Goal: Information Seeking & Learning: Learn about a topic

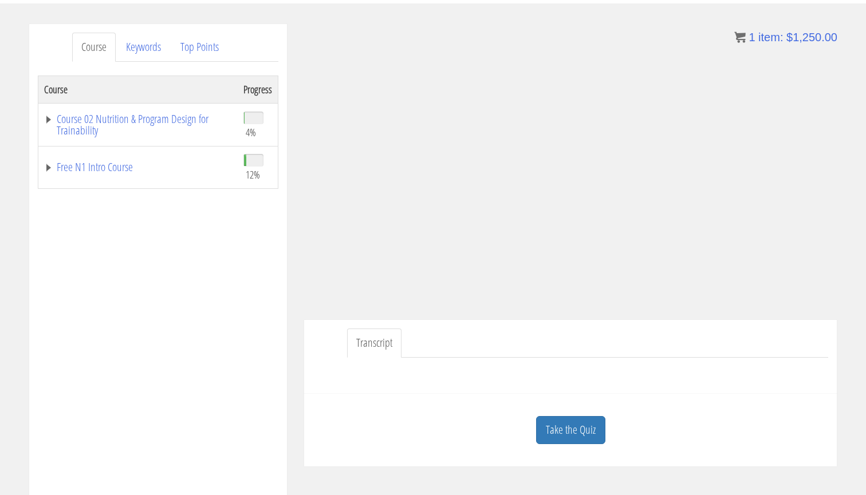
scroll to position [133, 0]
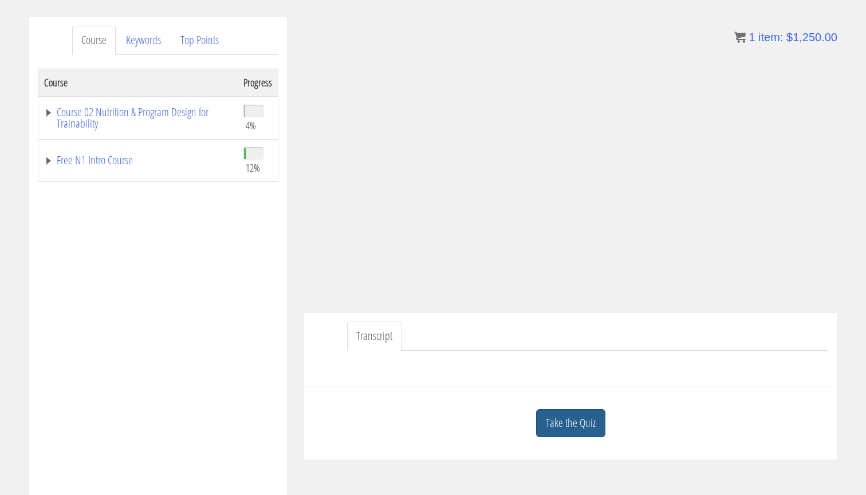
click at [588, 419] on link "Take the Quiz" at bounding box center [570, 423] width 69 height 28
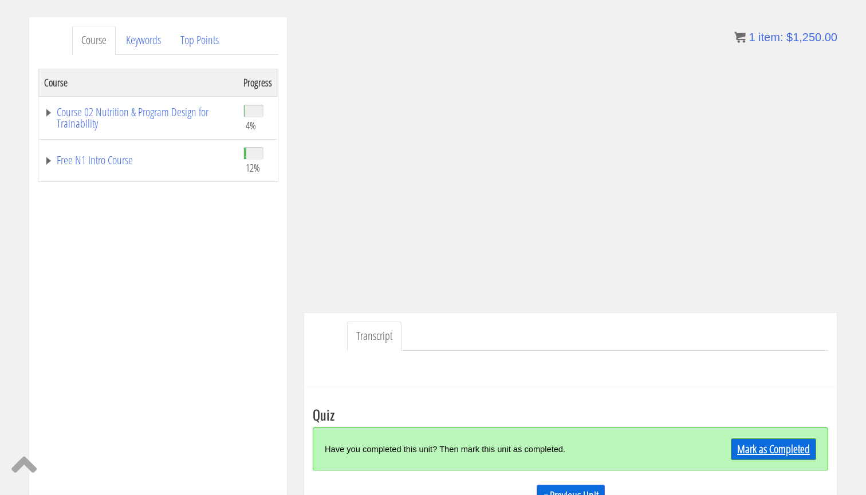
click at [790, 448] on link "Mark as Completed" at bounding box center [773, 450] width 85 height 22
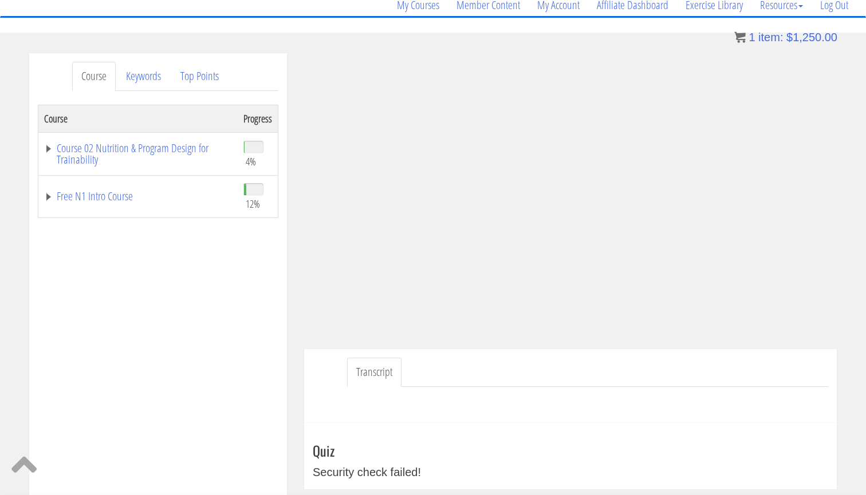
scroll to position [101, 0]
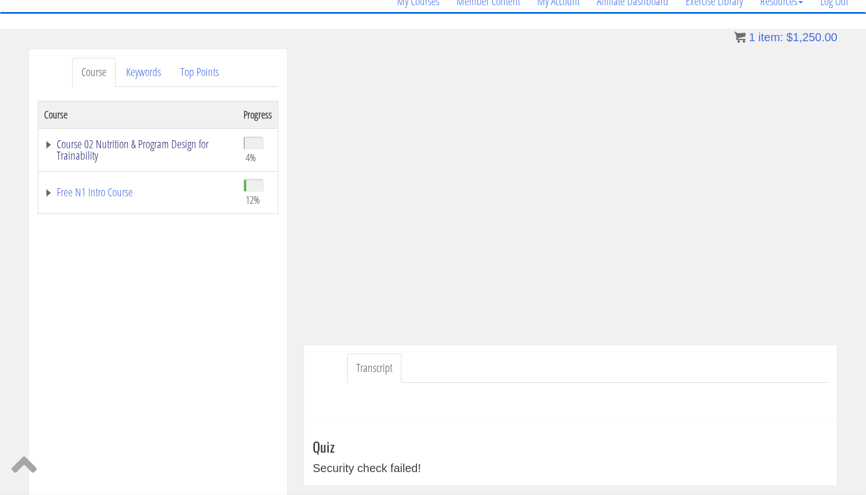
click at [136, 141] on link "Course 02 Nutrition & Program Design for Trainability" at bounding box center [138, 150] width 188 height 23
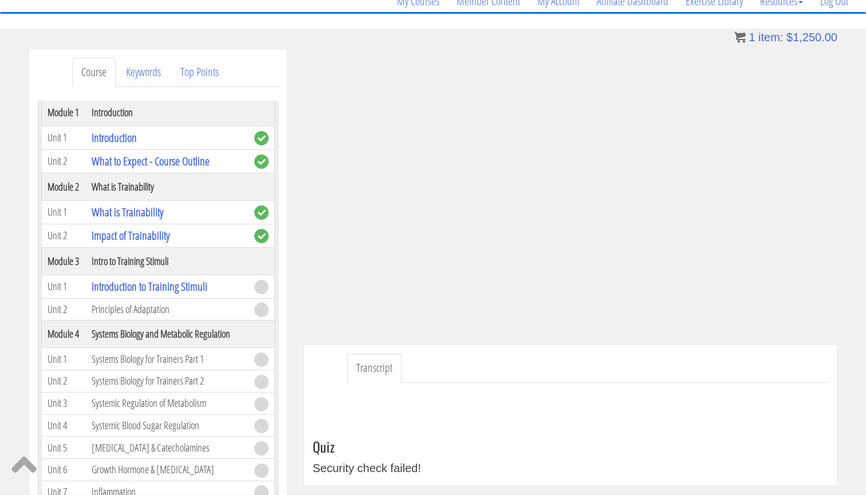
scroll to position [78, 0]
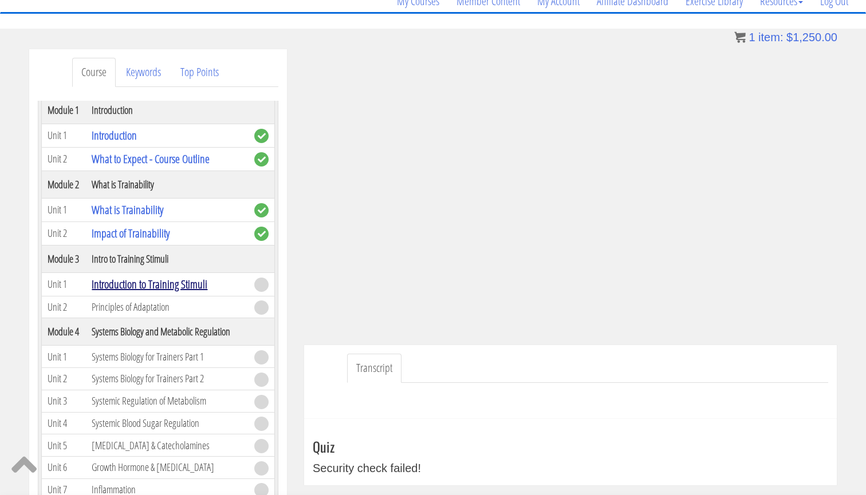
click at [182, 292] on link "Introduction to Training Stimuli" at bounding box center [150, 284] width 116 height 15
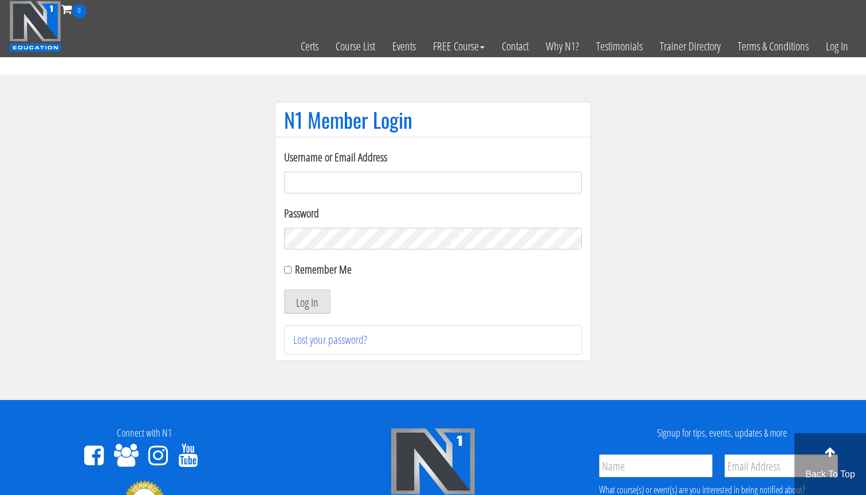
type input "[EMAIL_ADDRESS][DOMAIN_NAME]"
click at [307, 302] on button "Log In" at bounding box center [307, 302] width 46 height 24
click at [288, 275] on div "Remember Me" at bounding box center [433, 269] width 298 height 17
click at [288, 272] on input "Remember Me" at bounding box center [287, 269] width 7 height 7
checkbox input "true"
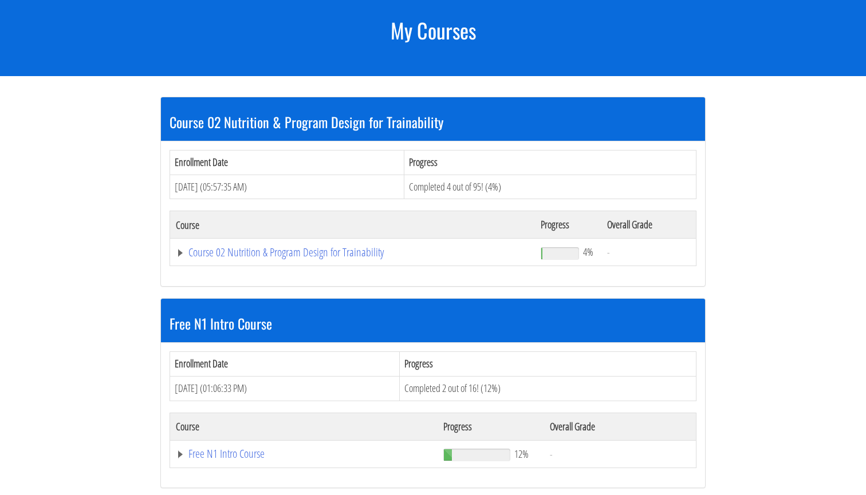
scroll to position [143, 0]
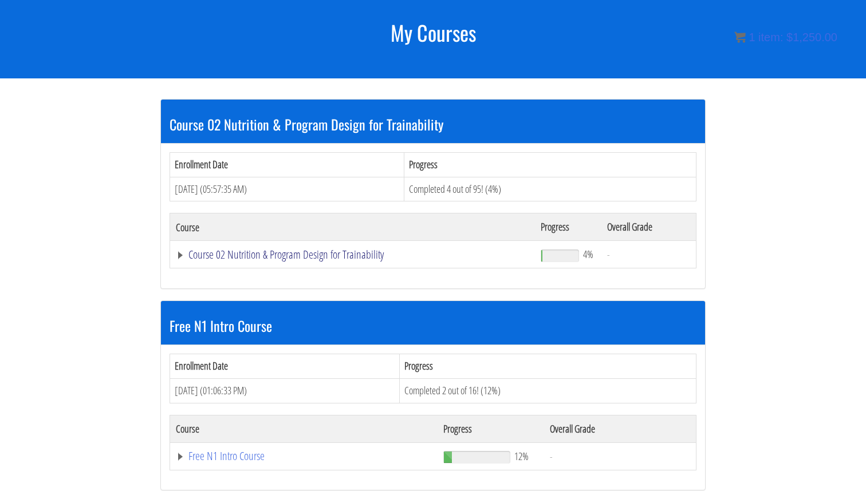
click at [308, 255] on link "Course 02 Nutrition & Program Design for Trainability" at bounding box center [352, 254] width 353 height 11
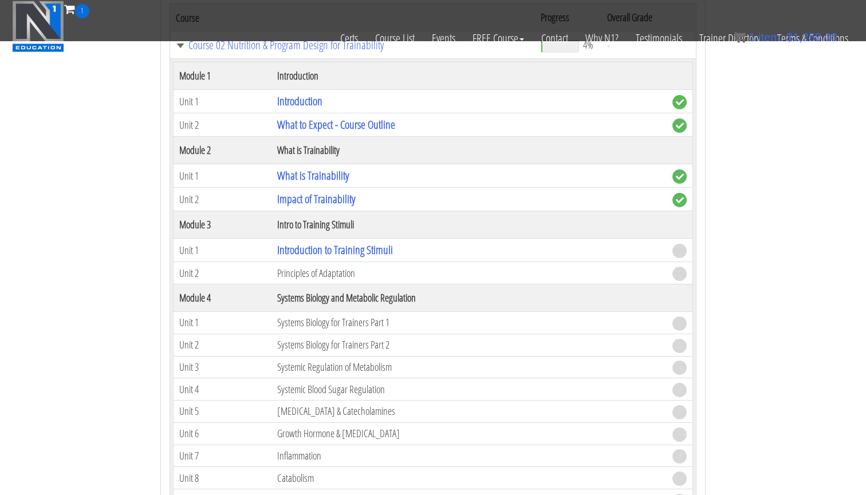
scroll to position [291, 0]
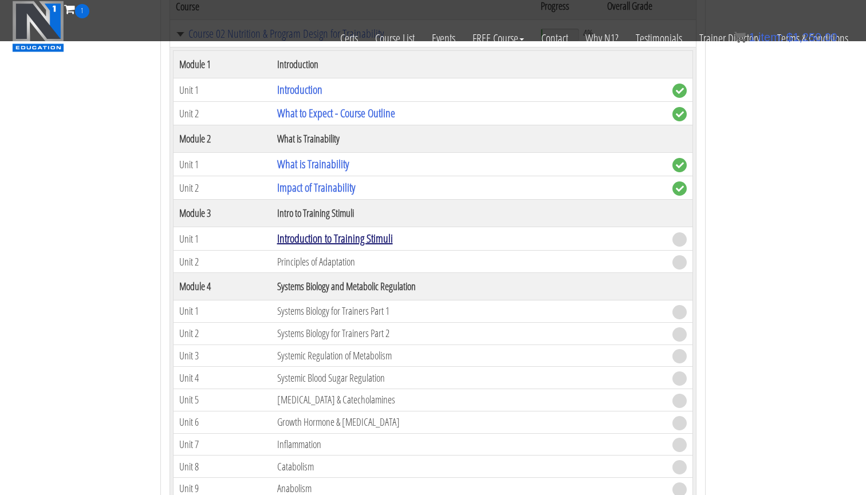
click at [325, 242] on link "Introduction to Training Stimuli" at bounding box center [335, 238] width 116 height 15
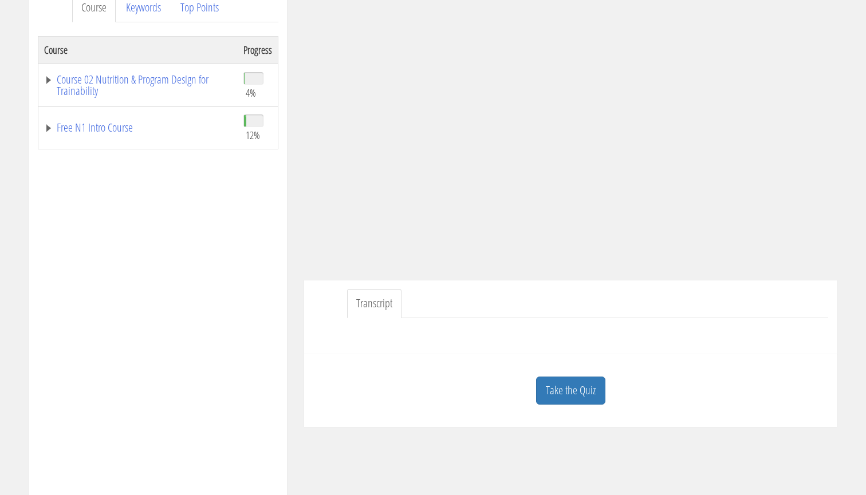
scroll to position [172, 0]
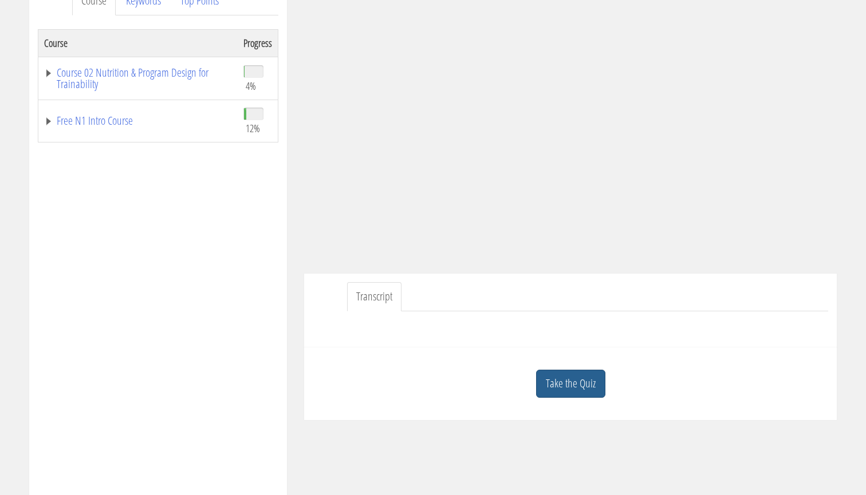
click at [587, 386] on link "Take the Quiz" at bounding box center [570, 384] width 69 height 28
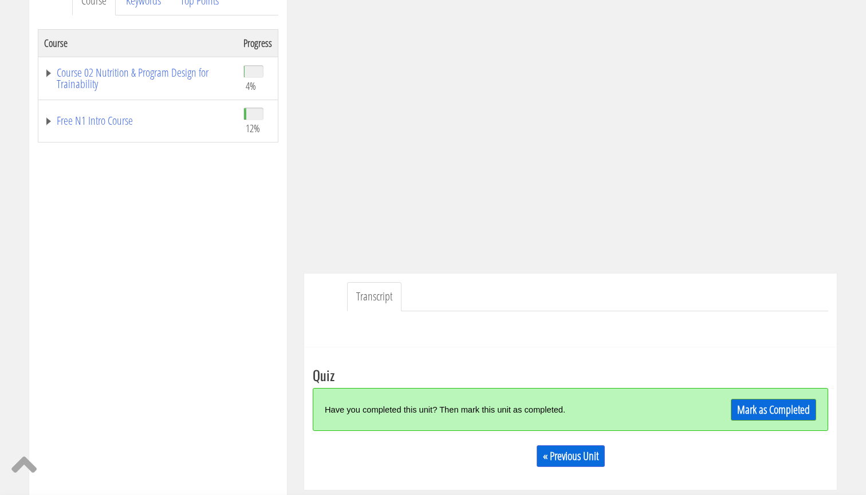
click at [739, 421] on div "Mark as Completed" at bounding box center [751, 409] width 129 height 25
click at [739, 419] on link "Mark as Completed" at bounding box center [773, 410] width 85 height 22
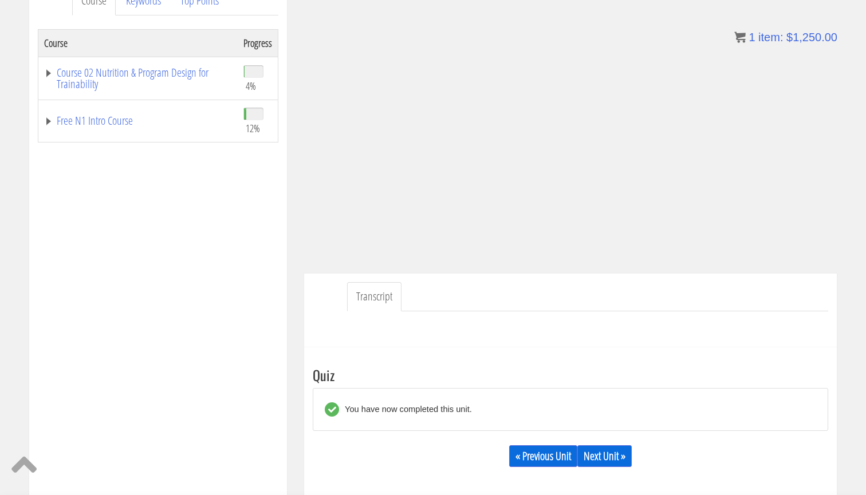
scroll to position [236, 0]
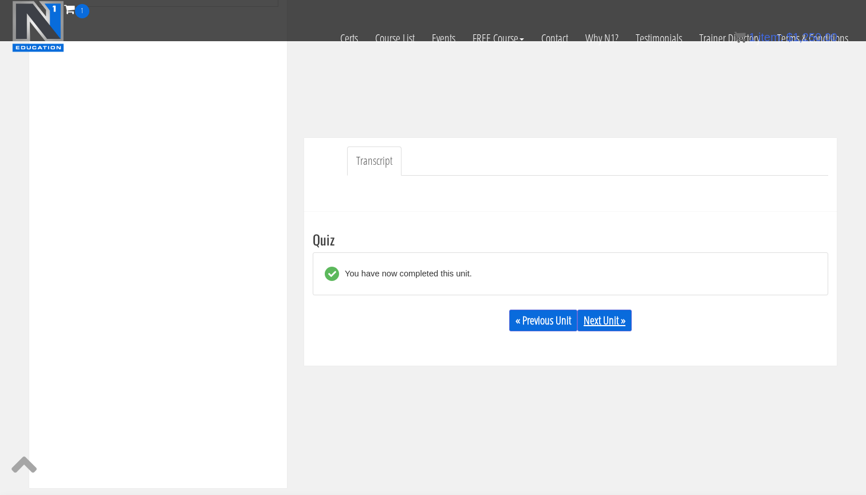
click at [618, 313] on link "Next Unit »" at bounding box center [604, 321] width 54 height 22
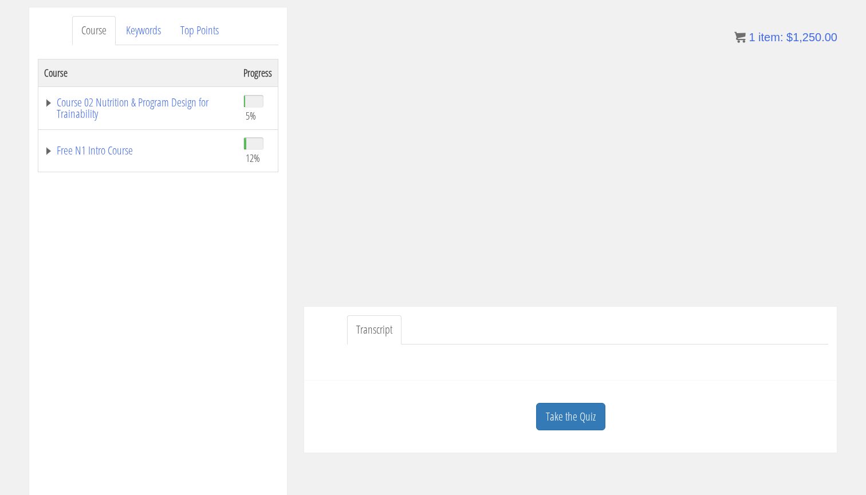
scroll to position [145, 0]
click at [463, 357] on div at bounding box center [570, 355] width 515 height 27
click at [443, 345] on div at bounding box center [570, 355] width 515 height 27
click at [443, 338] on ul "Transcript" at bounding box center [587, 327] width 481 height 29
click at [448, 338] on ul "Transcript" at bounding box center [587, 327] width 481 height 29
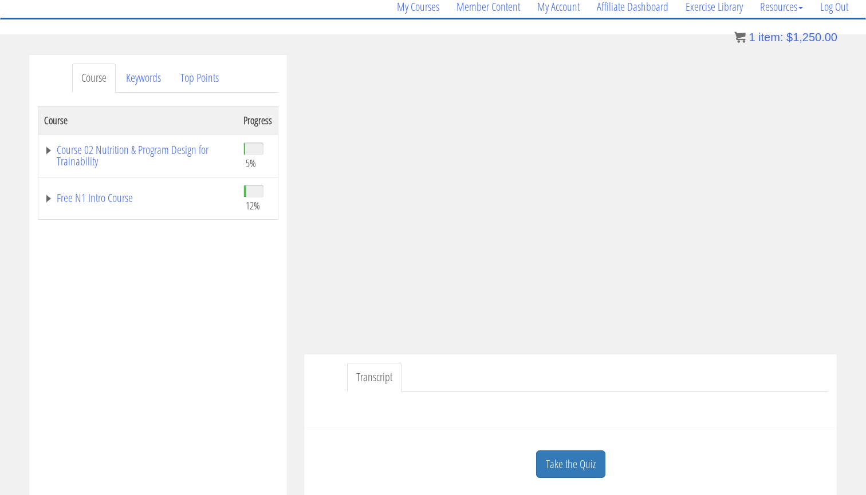
scroll to position [81, 0]
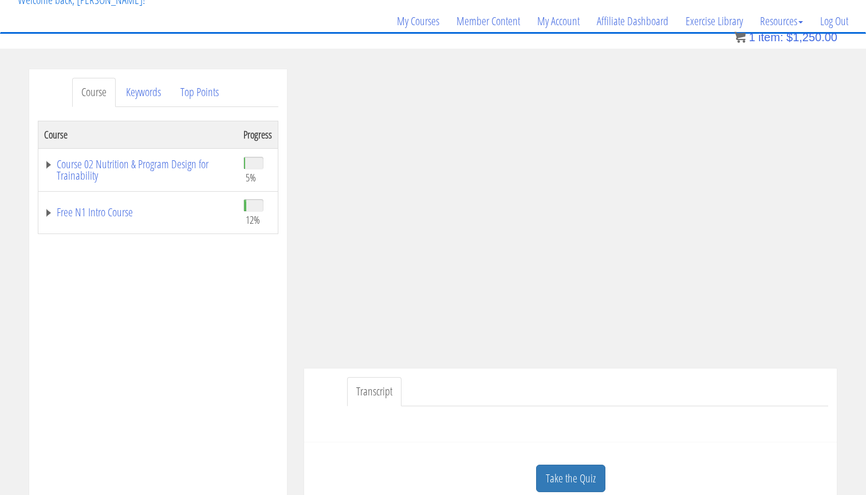
click at [380, 408] on div at bounding box center [570, 420] width 515 height 27
click at [381, 395] on link "Transcript" at bounding box center [374, 391] width 54 height 29
click at [390, 436] on div "Transcript" at bounding box center [570, 406] width 533 height 74
click at [391, 427] on div at bounding box center [570, 420] width 515 height 27
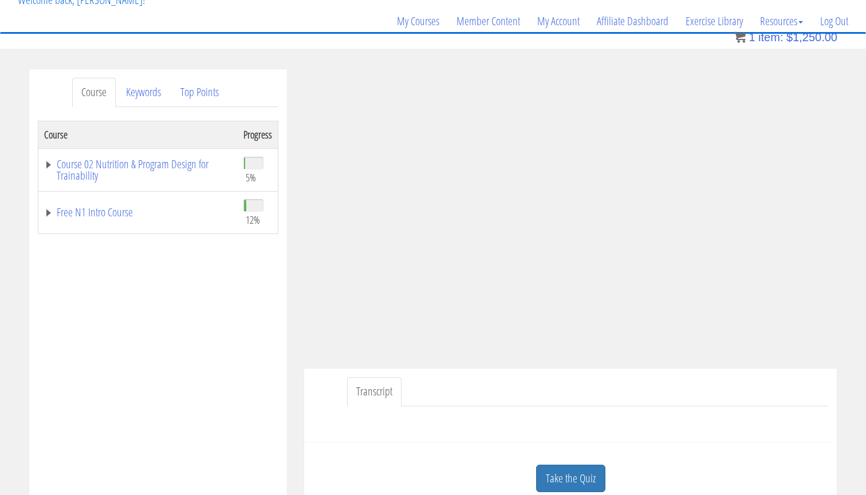
click at [391, 427] on div at bounding box center [570, 420] width 515 height 27
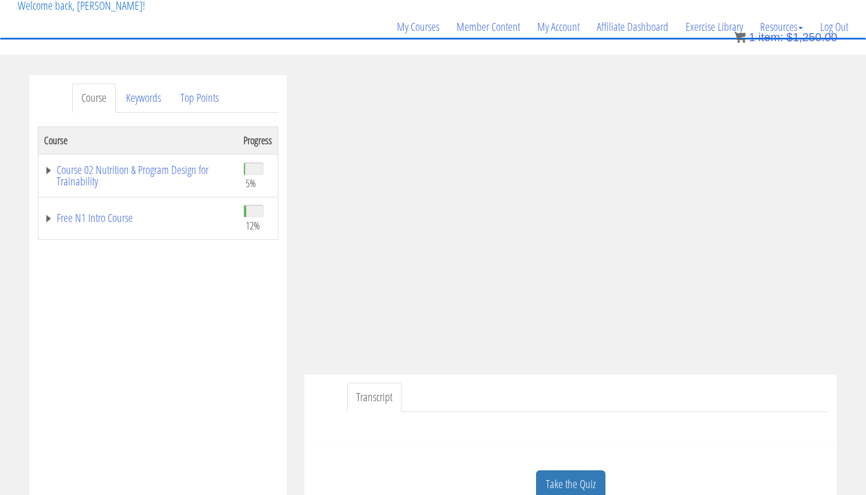
scroll to position [70, 0]
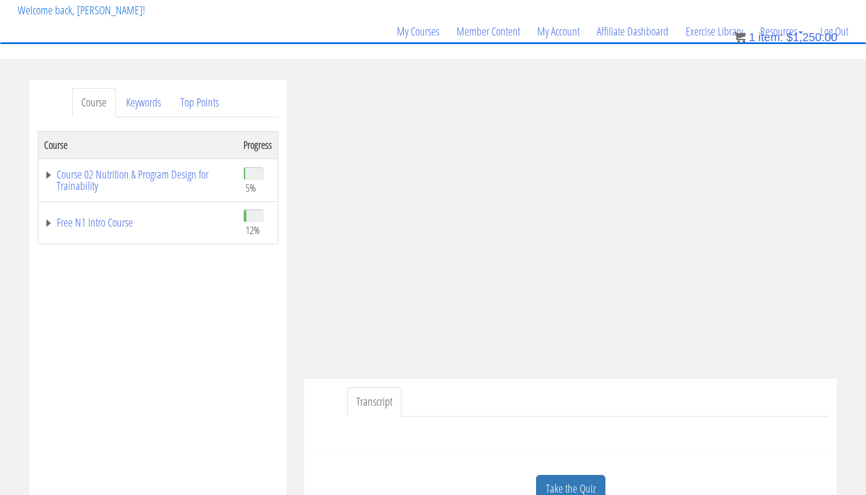
click at [206, 390] on div "Course Progress Course 02 Nutrition & Program Design for Trainability 5% Module…" at bounding box center [158, 417] width 241 height 573
click at [845, 382] on div "Sven Arends svenarends@live.nl 2025-09-09 2a02:c7c:ee6e:5e00:3849:ca0:e922:f794…" at bounding box center [570, 303] width 550 height 446
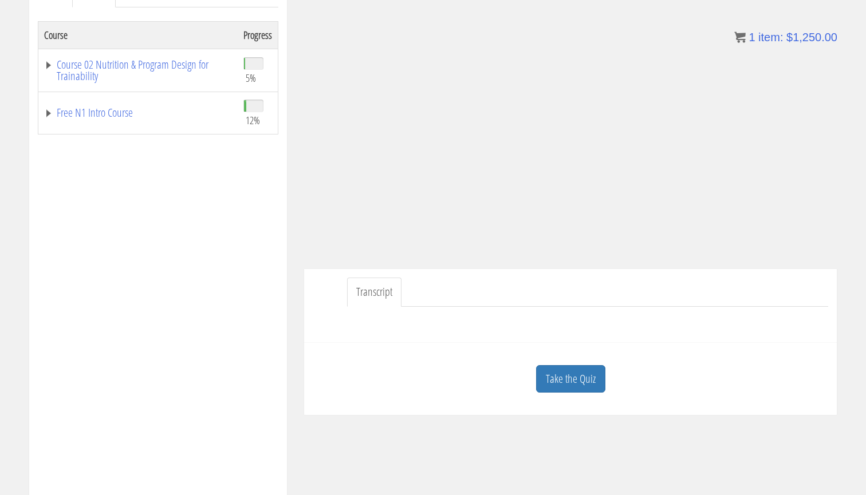
scroll to position [196, 0]
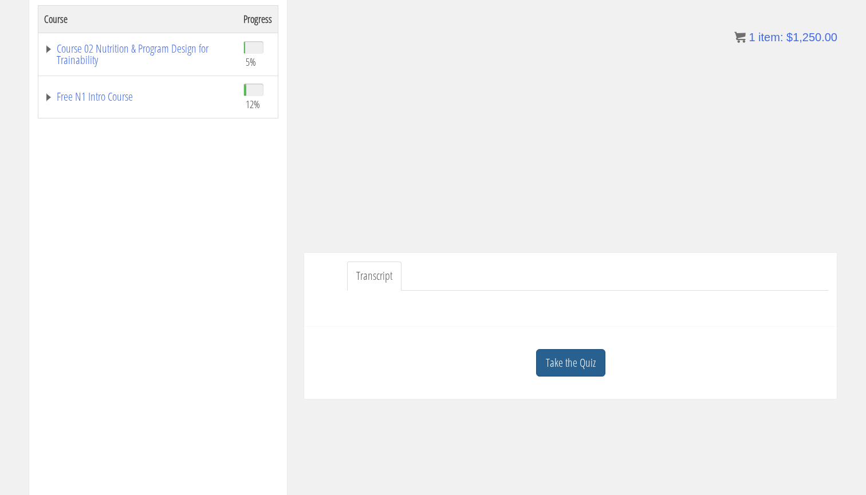
click at [586, 352] on link "Take the Quiz" at bounding box center [570, 363] width 69 height 28
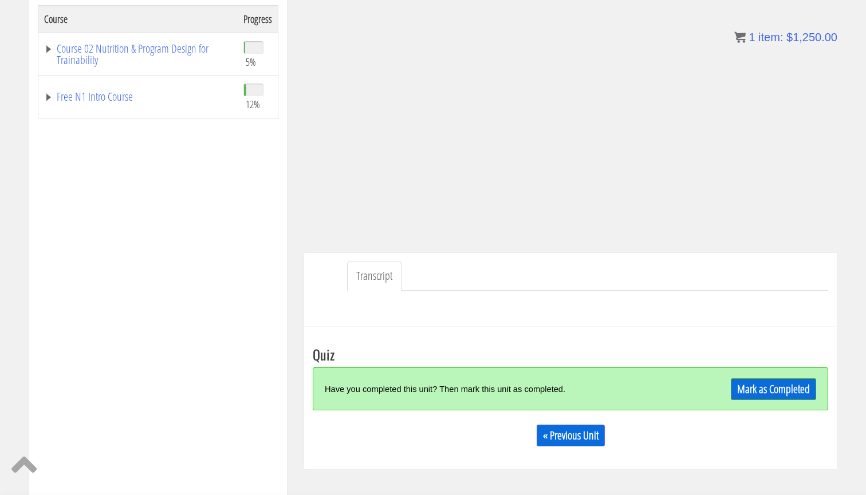
click at [745, 373] on div "Have you completed this unit? Then mark this unit as completed. Mark as Complet…" at bounding box center [570, 389] width 515 height 43
click at [745, 377] on div "Mark as Completed" at bounding box center [751, 389] width 129 height 25
click at [744, 382] on link "Mark as Completed" at bounding box center [773, 390] width 85 height 22
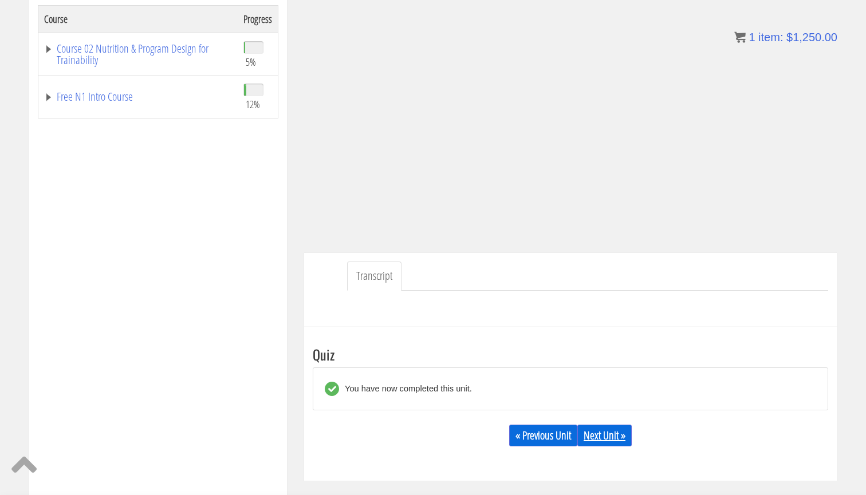
click at [589, 429] on link "Next Unit »" at bounding box center [604, 436] width 54 height 22
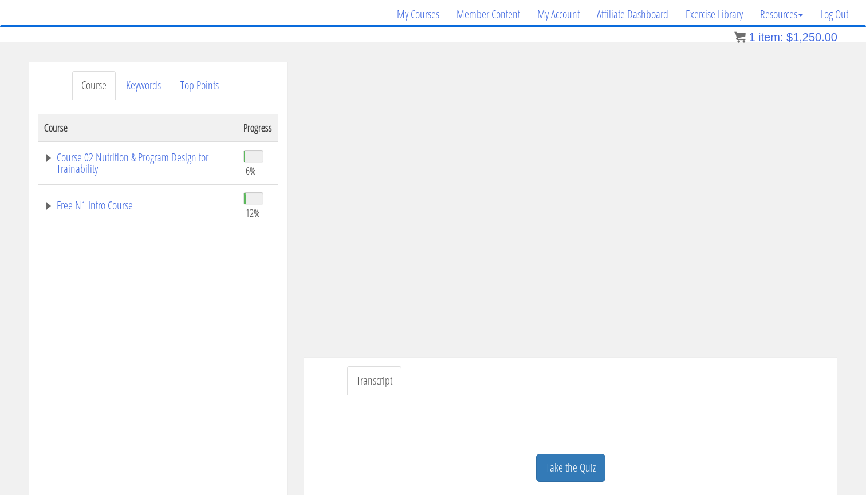
scroll to position [112, 0]
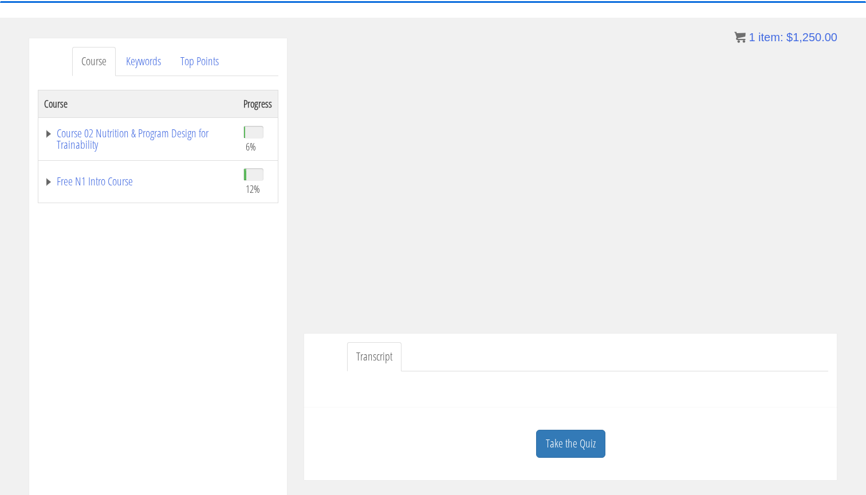
click at [562, 372] on div at bounding box center [570, 385] width 515 height 27
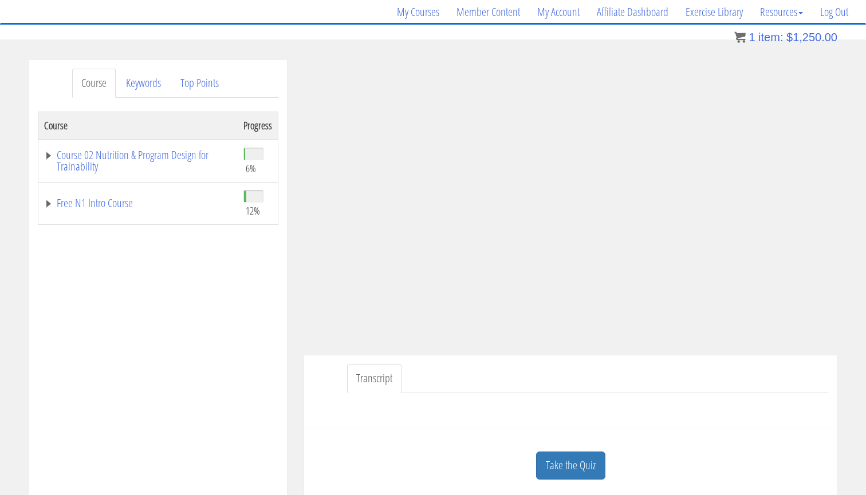
scroll to position [89, 0]
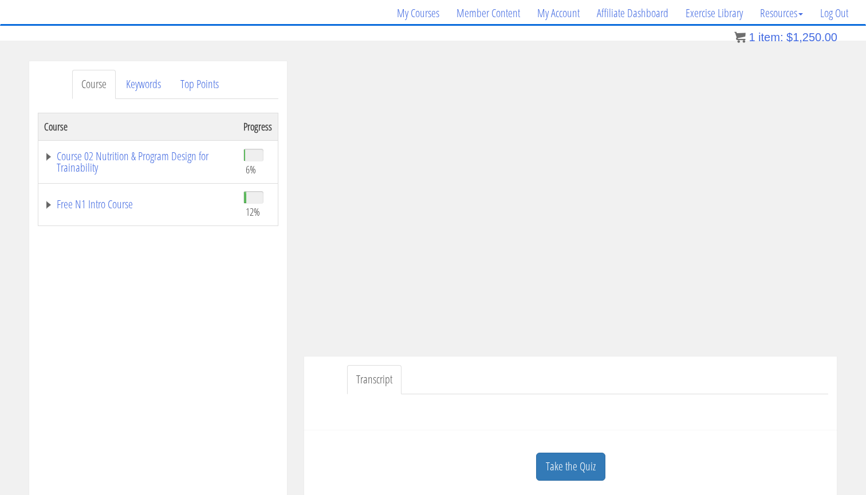
click at [388, 381] on link "Transcript" at bounding box center [374, 379] width 54 height 29
click at [399, 415] on div at bounding box center [570, 408] width 515 height 27
click at [398, 397] on div at bounding box center [570, 408] width 515 height 27
click at [389, 383] on link "Transcript" at bounding box center [374, 379] width 54 height 29
click at [392, 395] on div at bounding box center [570, 408] width 515 height 27
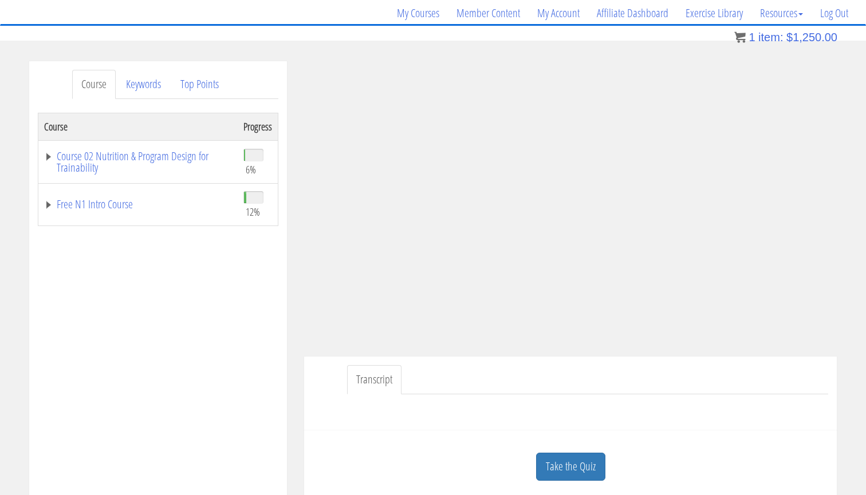
click at [392, 385] on link "Transcript" at bounding box center [374, 379] width 54 height 29
click at [564, 410] on div at bounding box center [570, 408] width 515 height 27
click at [673, 409] on div at bounding box center [570, 408] width 515 height 27
click at [680, 402] on div at bounding box center [570, 408] width 515 height 27
click at [384, 384] on link "Transcript" at bounding box center [374, 379] width 54 height 29
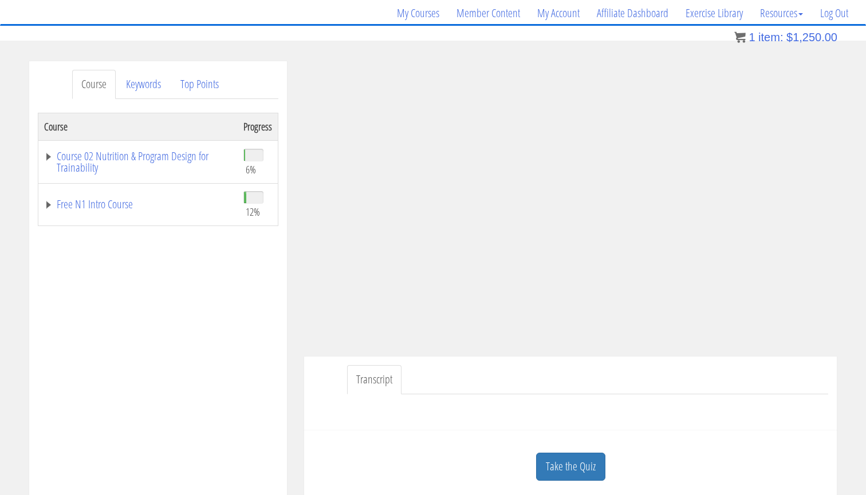
click at [384, 384] on link "Transcript" at bounding box center [374, 379] width 54 height 29
click at [383, 383] on link "Transcript" at bounding box center [374, 379] width 54 height 29
click at [383, 382] on link "Transcript" at bounding box center [374, 379] width 54 height 29
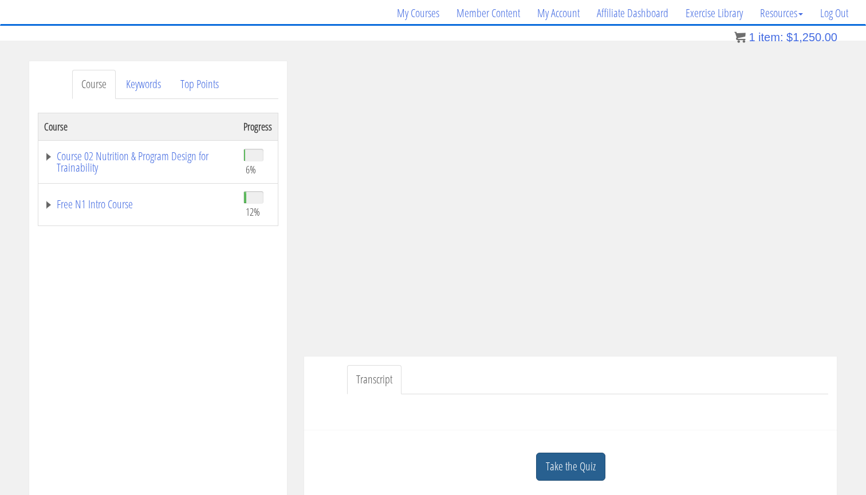
click at [577, 466] on link "Take the Quiz" at bounding box center [570, 467] width 69 height 28
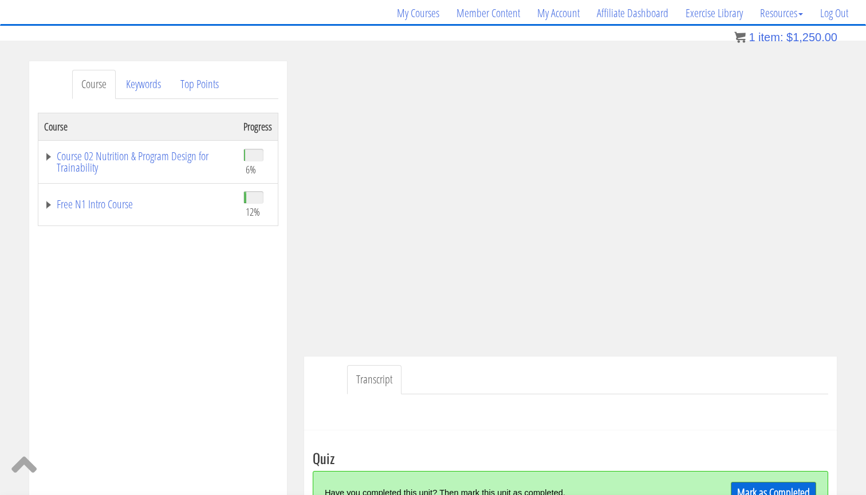
click at [734, 489] on link "Mark as Completed" at bounding box center [773, 493] width 85 height 22
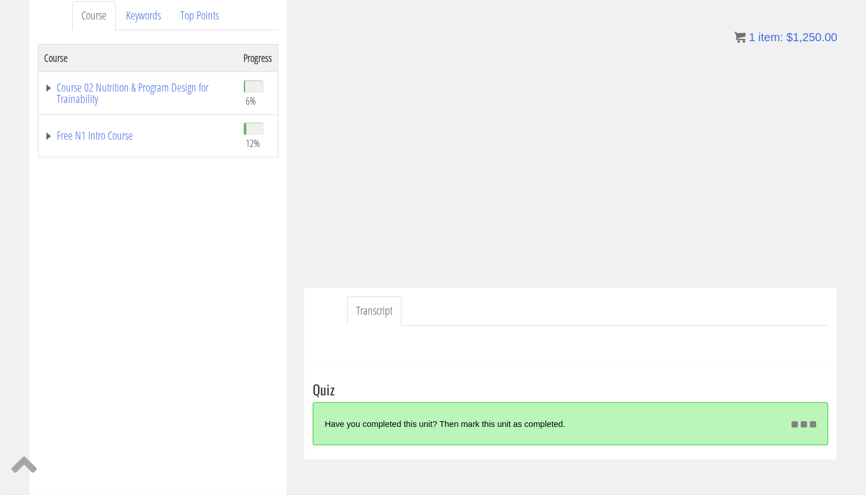
scroll to position [158, 0]
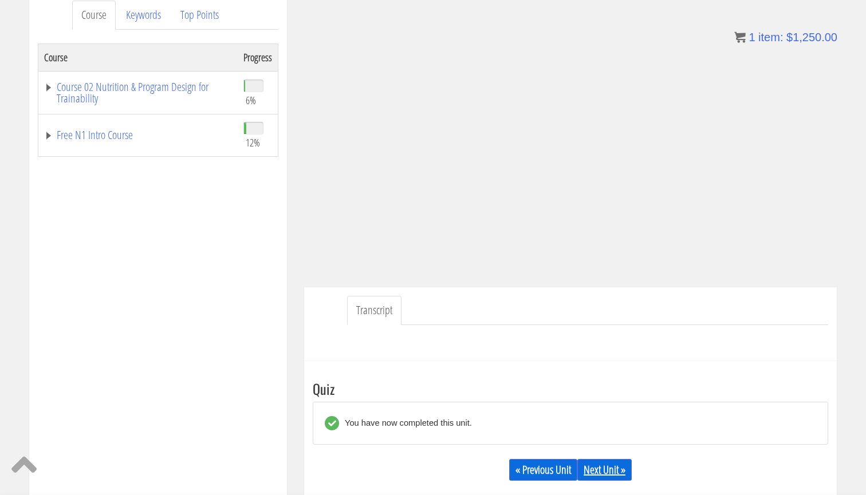
click at [604, 464] on link "Next Unit »" at bounding box center [604, 470] width 54 height 22
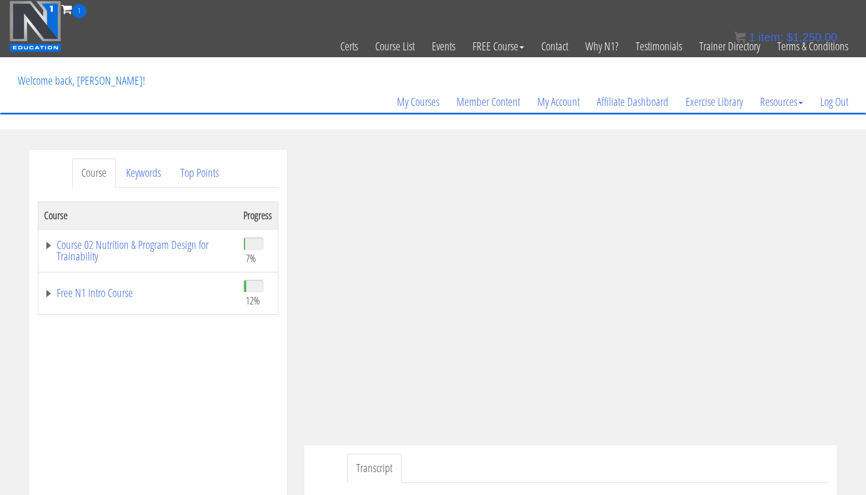
click at [483, 136] on section "Course Keywords Top Points Course Progress Course 02 Nutrition & Program Design…" at bounding box center [433, 473] width 866 height 688
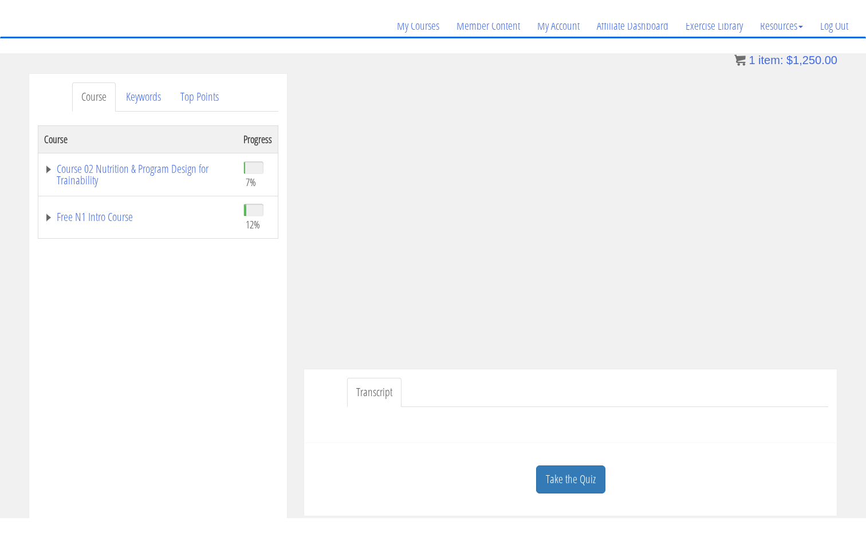
scroll to position [97, 0]
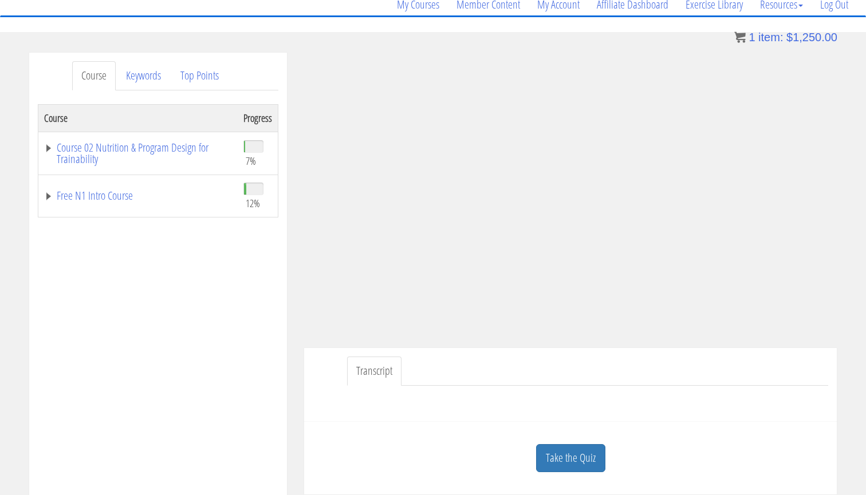
click at [194, 355] on div "Course Progress Course 02 Nutrition & Program Design for Trainability 7% Module…" at bounding box center [158, 390] width 241 height 573
